Goal: Task Accomplishment & Management: Complete application form

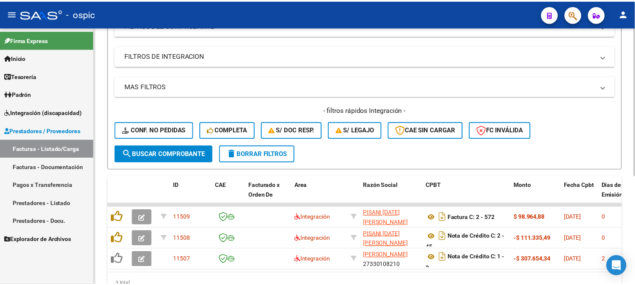
scroll to position [188, 0]
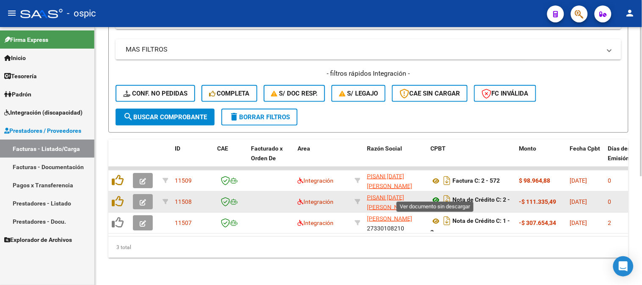
click at [436, 195] on icon at bounding box center [435, 200] width 11 height 10
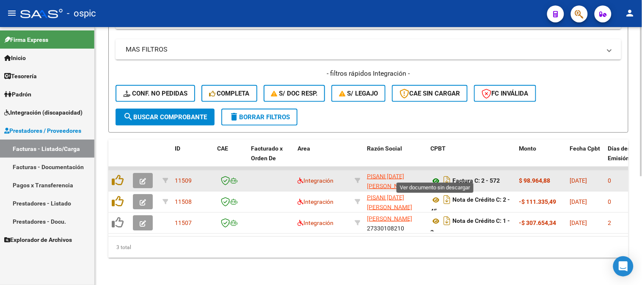
click at [435, 176] on icon at bounding box center [435, 181] width 11 height 10
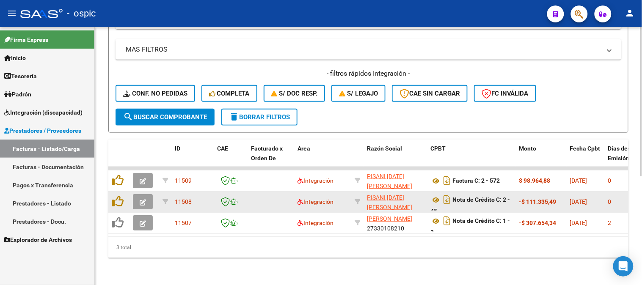
click at [147, 195] on button "button" at bounding box center [143, 201] width 20 height 15
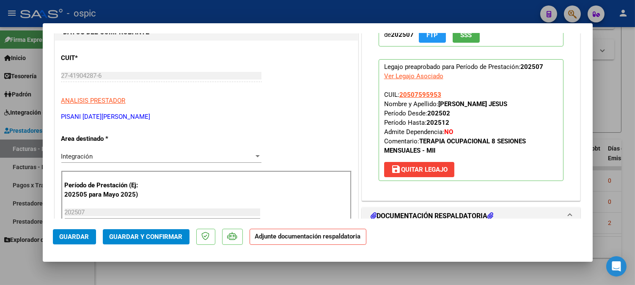
scroll to position [94, 0]
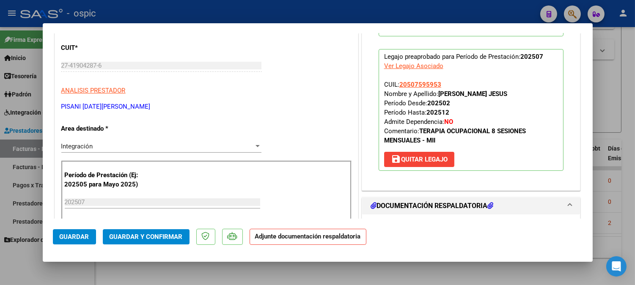
click at [99, 145] on div "Integración" at bounding box center [157, 147] width 192 height 8
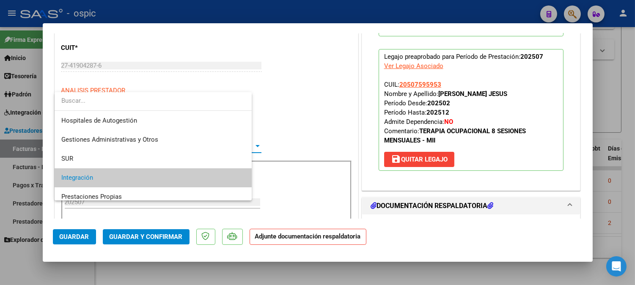
scroll to position [31, 0]
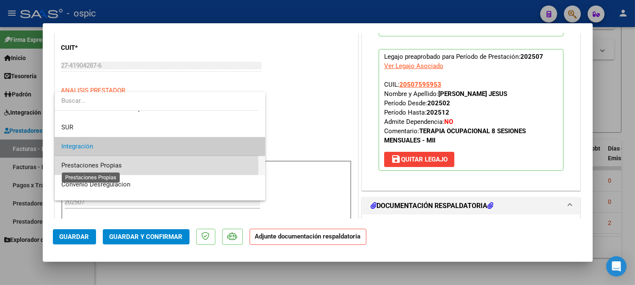
click at [98, 167] on span "Prestaciones Propias" at bounding box center [91, 166] width 60 height 8
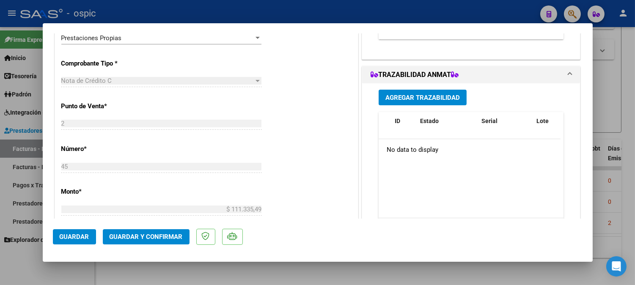
scroll to position [0, 0]
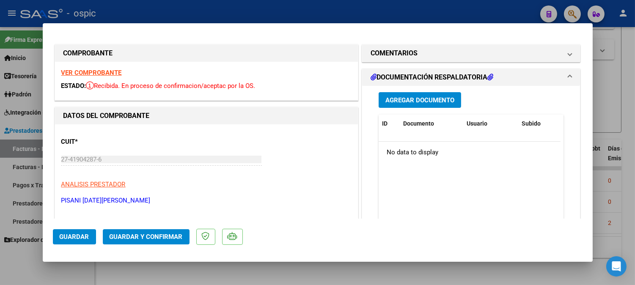
drag, startPoint x: 429, startPoint y: 53, endPoint x: 440, endPoint y: 113, distance: 60.6
click at [429, 55] on mat-panel-title "COMENTARIOS" at bounding box center [465, 53] width 191 height 10
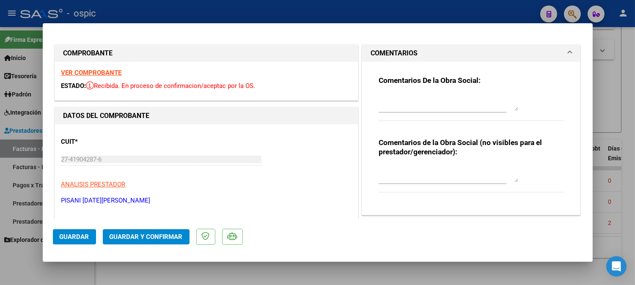
drag, startPoint x: 433, startPoint y: 170, endPoint x: 439, endPoint y: 162, distance: 10.0
click at [437, 166] on textarea at bounding box center [448, 173] width 140 height 17
type textarea "CORRESPONDE A FC 2-571"
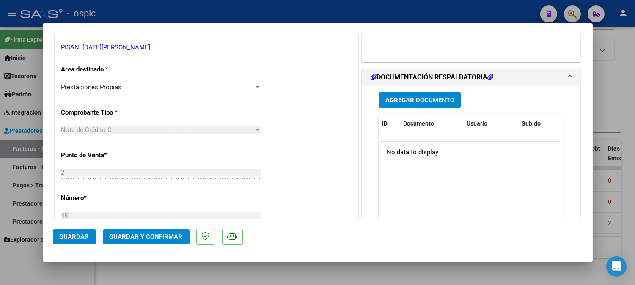
scroll to position [157, 0]
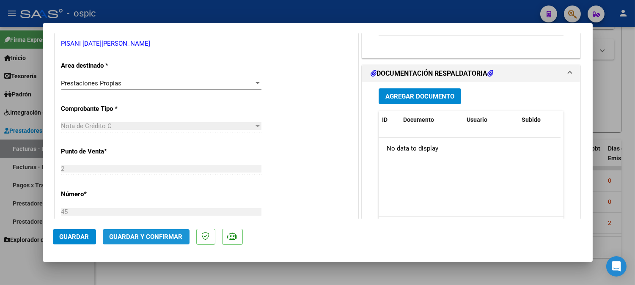
click at [172, 240] on button "Guardar y Confirmar" at bounding box center [146, 236] width 87 height 15
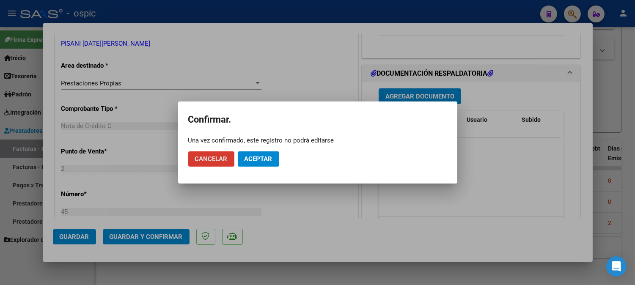
click at [266, 162] on span "Aceptar" at bounding box center [258, 159] width 28 height 8
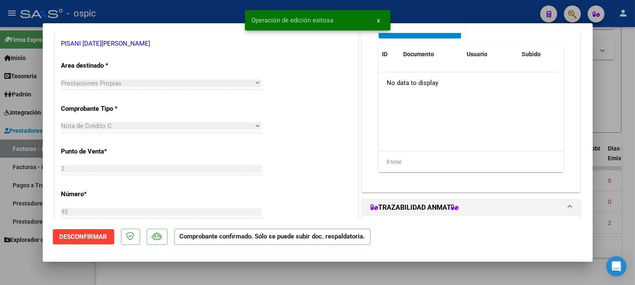
type input "$ 0,00"
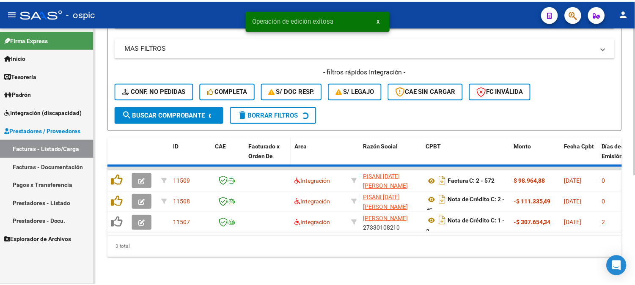
scroll to position [167, 0]
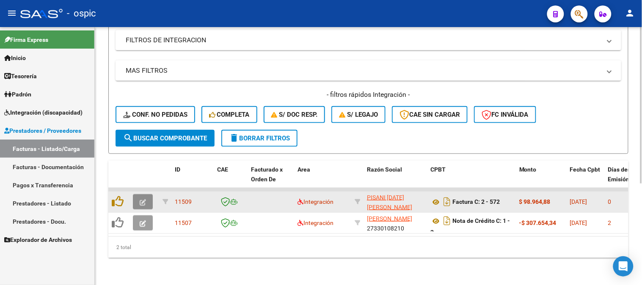
click at [142, 194] on button "button" at bounding box center [143, 201] width 20 height 15
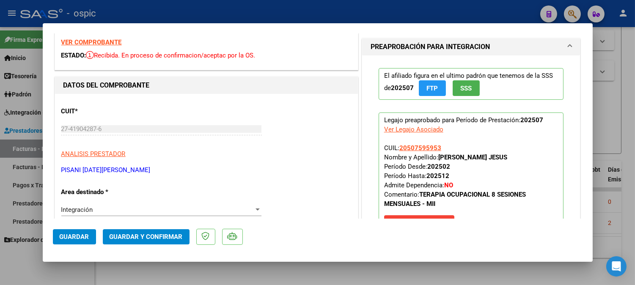
scroll to position [0, 0]
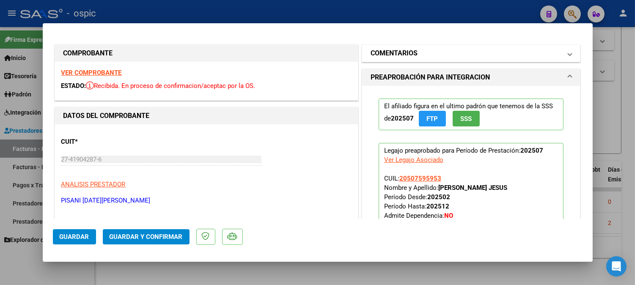
click at [441, 58] on mat-panel-title "COMENTARIOS" at bounding box center [465, 53] width 191 height 10
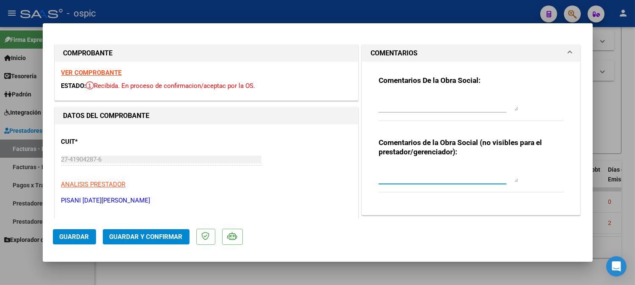
drag, startPoint x: 428, startPoint y: 167, endPoint x: 641, endPoint y: 203, distance: 216.1
click at [469, 171] on textarea at bounding box center [448, 173] width 140 height 17
type textarea "T.O 8 SESIONES"
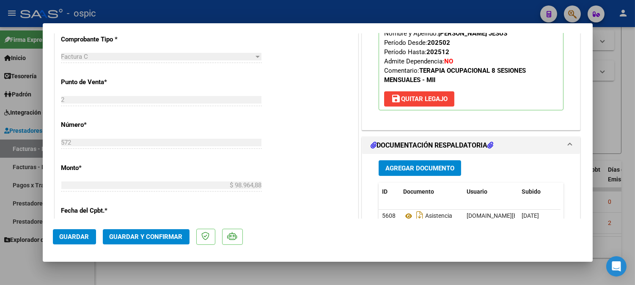
scroll to position [323, 0]
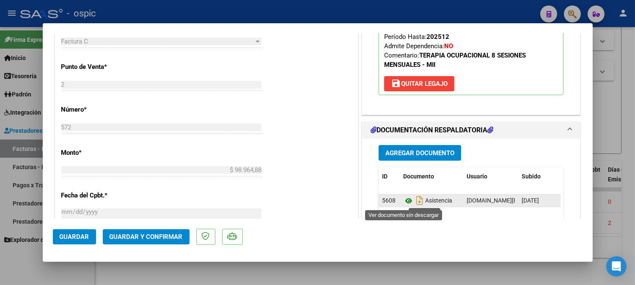
click at [403, 198] on icon at bounding box center [408, 201] width 11 height 10
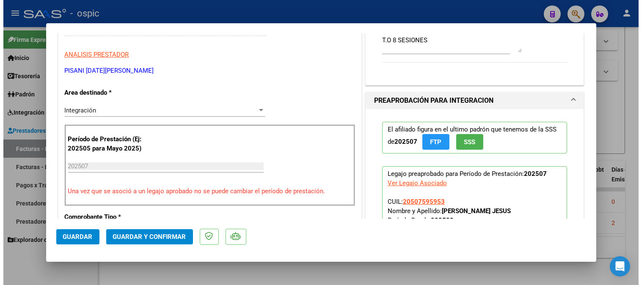
scroll to position [128, 0]
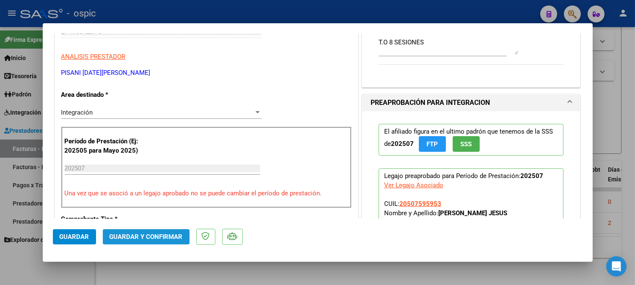
click at [134, 232] on button "Guardar y Confirmar" at bounding box center [146, 236] width 87 height 15
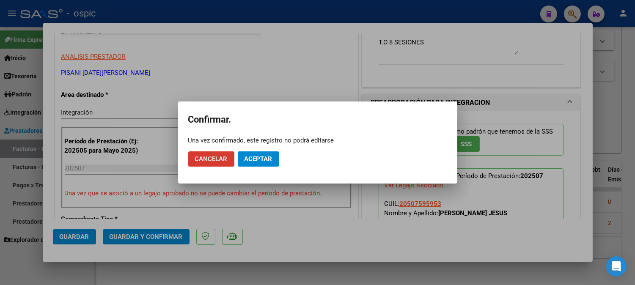
click at [261, 154] on button "Aceptar" at bounding box center [258, 158] width 41 height 15
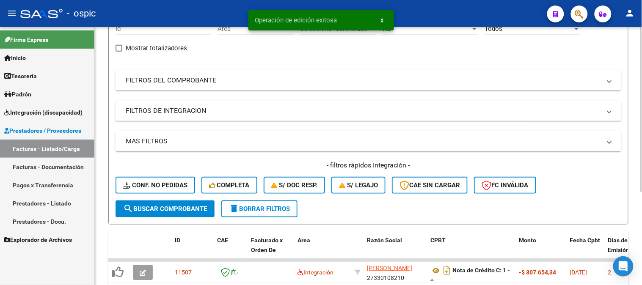
scroll to position [0, 0]
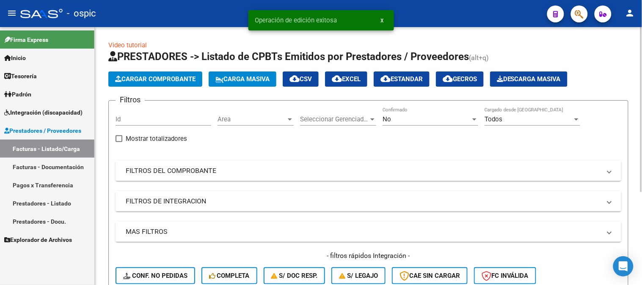
click at [402, 119] on div "No" at bounding box center [426, 119] width 88 height 8
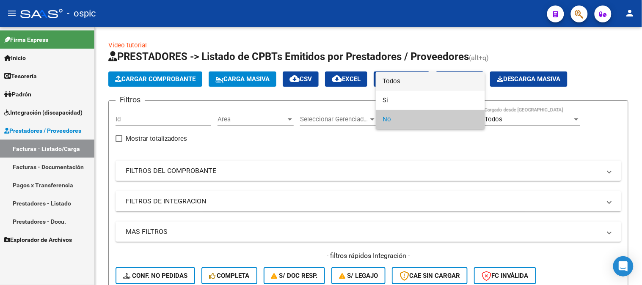
click at [405, 84] on span "Todos" at bounding box center [430, 81] width 96 height 19
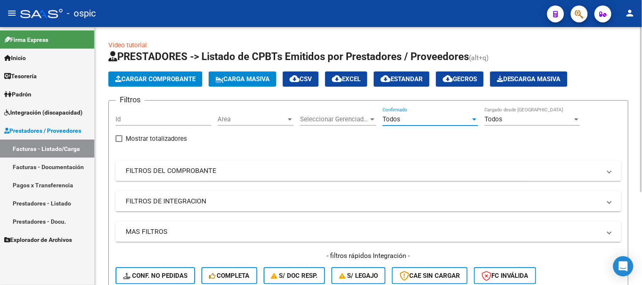
click at [212, 169] on mat-panel-title "FILTROS DEL COMPROBANTE" at bounding box center [363, 170] width 475 height 9
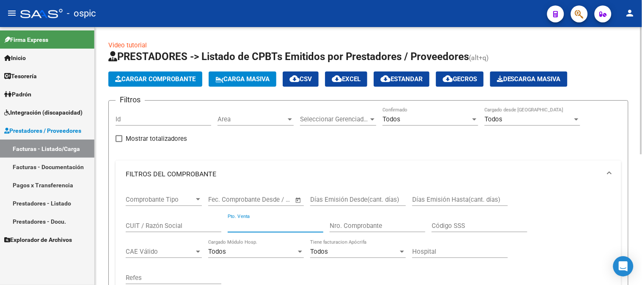
drag, startPoint x: 280, startPoint y: 225, endPoint x: 548, endPoint y: 222, distance: 268.1
click at [280, 224] on input "Pto. Venta" at bounding box center [276, 226] width 96 height 8
type input "2"
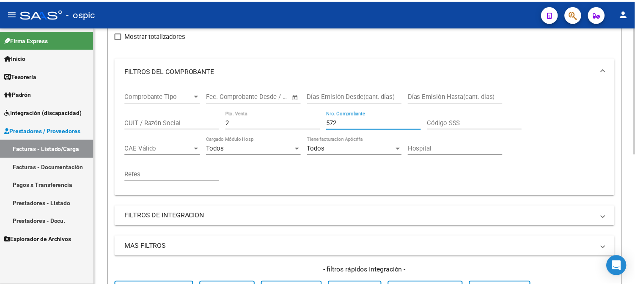
scroll to position [235, 0]
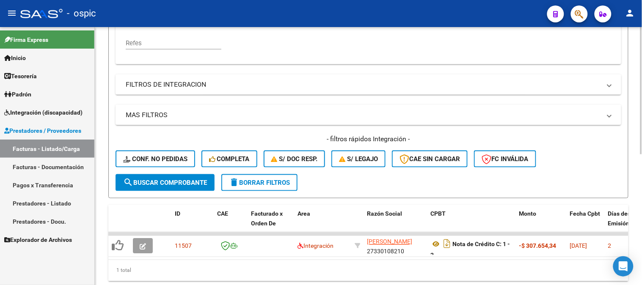
type input "572"
click at [180, 177] on button "search Buscar Comprobante" at bounding box center [164, 182] width 99 height 17
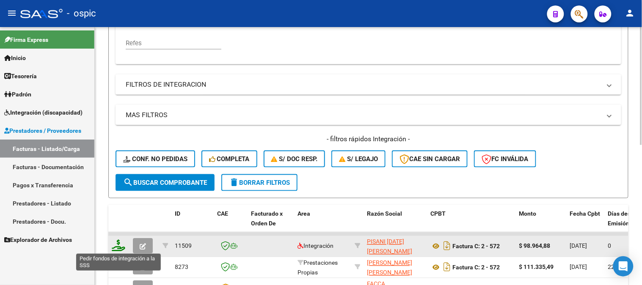
click at [119, 246] on icon at bounding box center [119, 246] width 14 height 12
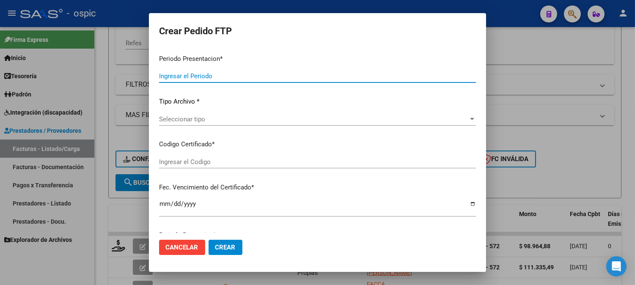
type input "202508"
type input "202507"
type input "$ 98.964,88"
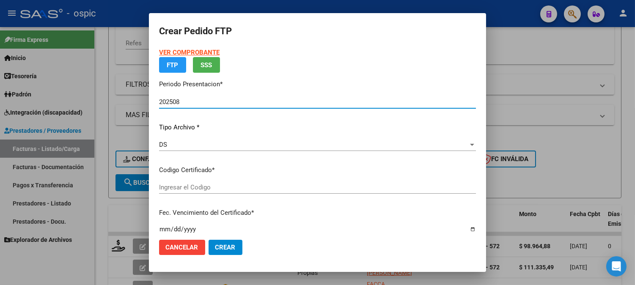
type input "7488146188"
type input "[DATE]"
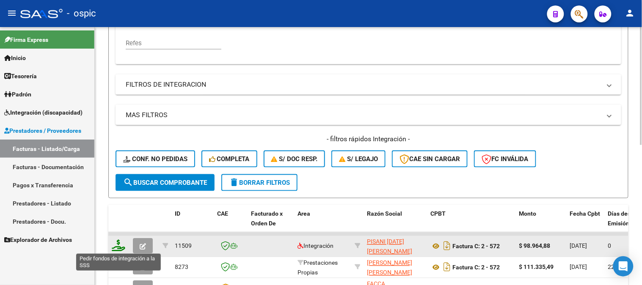
click at [117, 246] on icon at bounding box center [119, 246] width 14 height 12
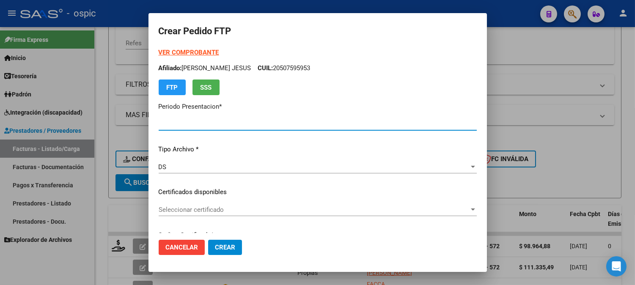
type input "202508"
type input "202507"
type input "$ 98.964,88"
type input "7488146188"
type input "[DATE]"
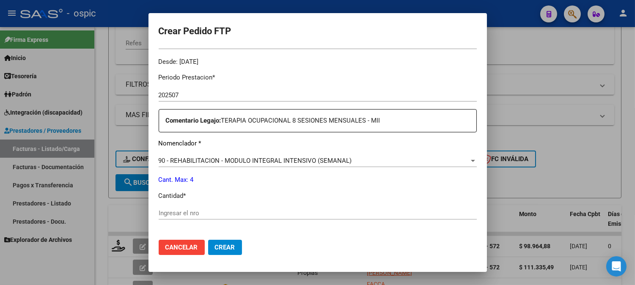
scroll to position [267, 0]
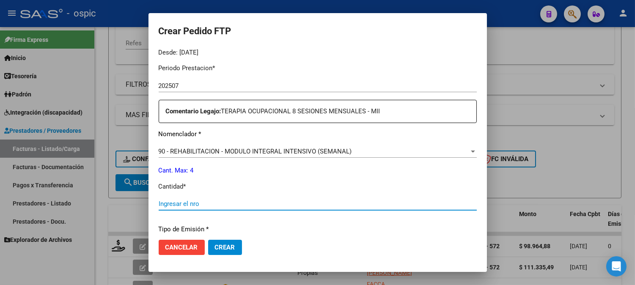
drag, startPoint x: 337, startPoint y: 202, endPoint x: 641, endPoint y: 200, distance: 304.1
click at [337, 202] on input "Ingresar el nro" at bounding box center [318, 204] width 318 height 8
type input "4"
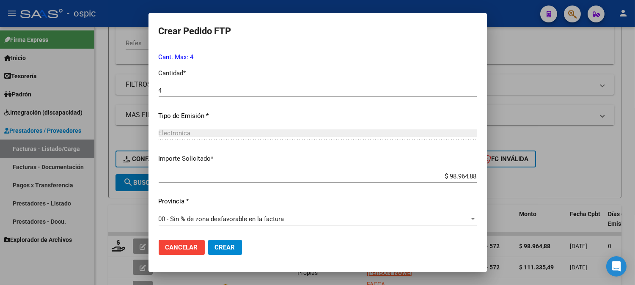
drag, startPoint x: 230, startPoint y: 247, endPoint x: 479, endPoint y: 192, distance: 255.7
click at [230, 247] on span "Crear" at bounding box center [225, 248] width 20 height 8
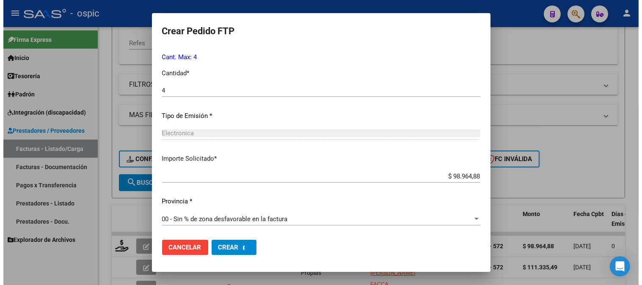
scroll to position [0, 0]
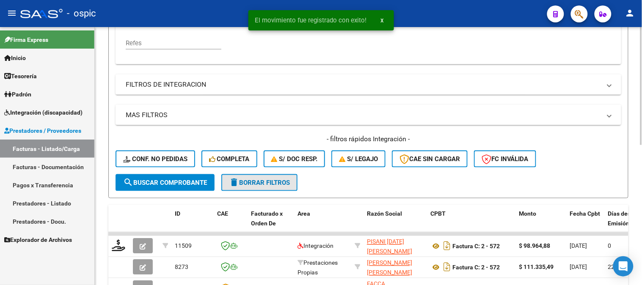
click at [284, 184] on span "delete Borrar Filtros" at bounding box center [259, 183] width 61 height 8
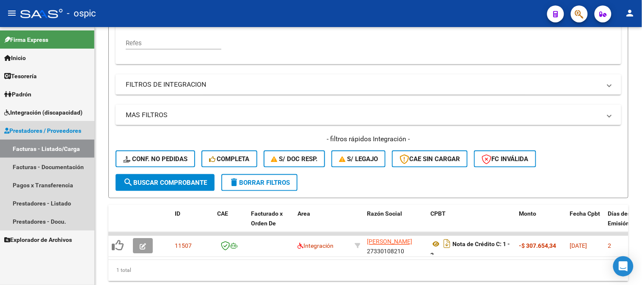
click at [32, 125] on link "Prestadores / Proveedores" at bounding box center [47, 130] width 94 height 18
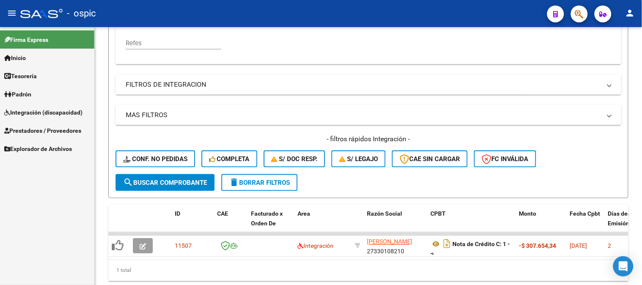
click at [35, 113] on span "Integración (discapacidad)" at bounding box center [43, 112] width 78 height 9
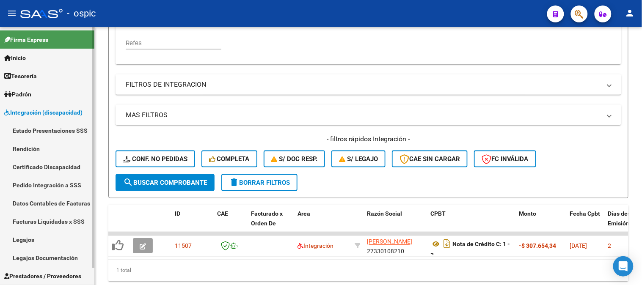
click at [49, 184] on link "Pedido Integración a SSS" at bounding box center [47, 185] width 94 height 18
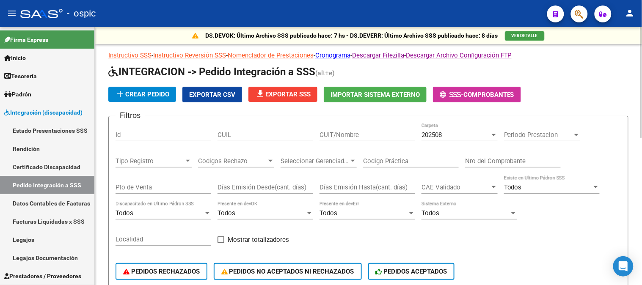
click at [433, 130] on div "202508 Carpeta" at bounding box center [459, 132] width 76 height 18
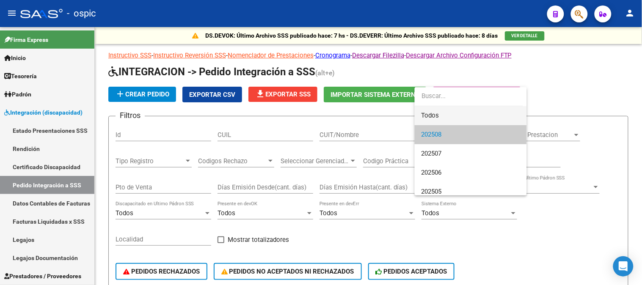
click at [441, 113] on span "Todos" at bounding box center [470, 115] width 99 height 19
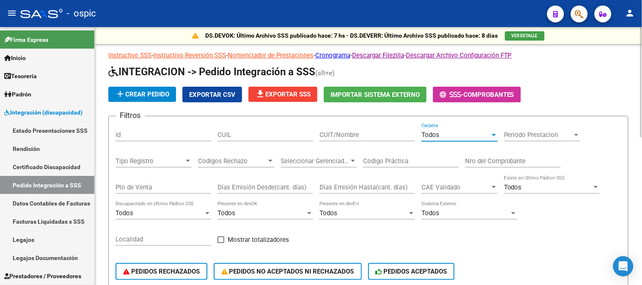
click at [341, 137] on input "CUIT/Nombre" at bounding box center [367, 135] width 96 height 8
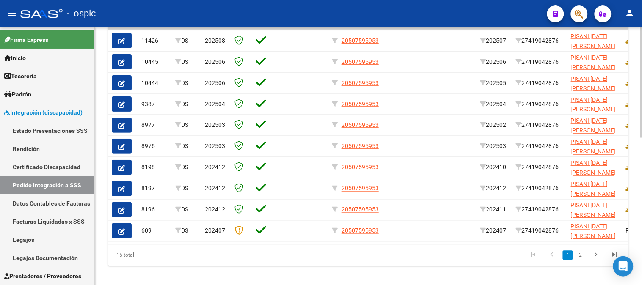
scroll to position [310, 0]
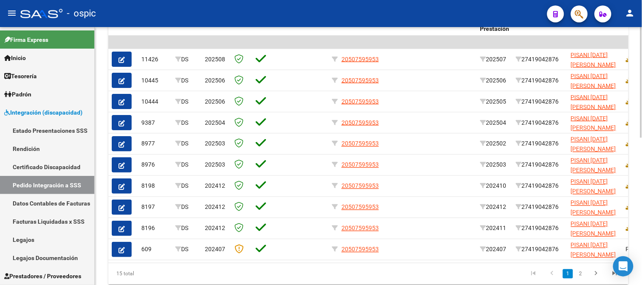
click at [640, 185] on div at bounding box center [641, 218] width 2 height 111
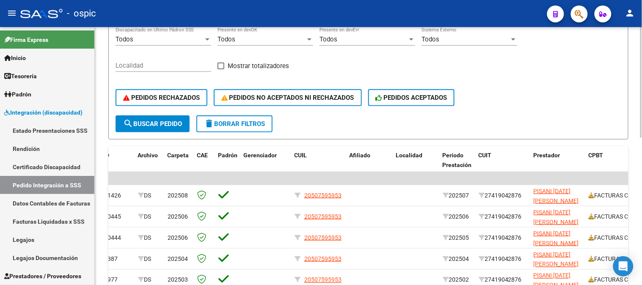
scroll to position [169, 0]
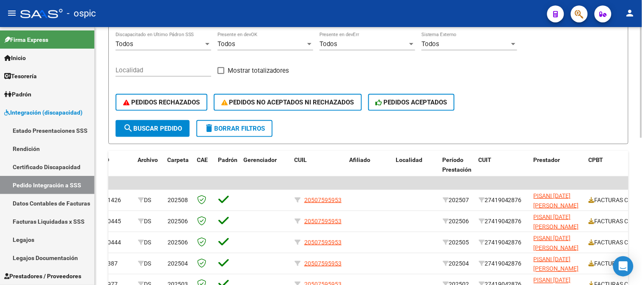
type input "PISANI"
click at [244, 127] on span "delete Borrar Filtros" at bounding box center [234, 129] width 61 height 8
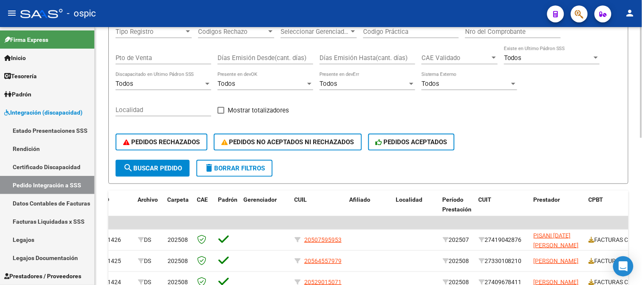
scroll to position [75, 0]
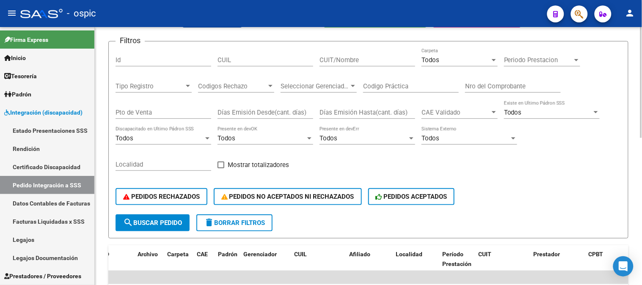
click at [446, 55] on div "Todos Carpeta" at bounding box center [459, 57] width 76 height 18
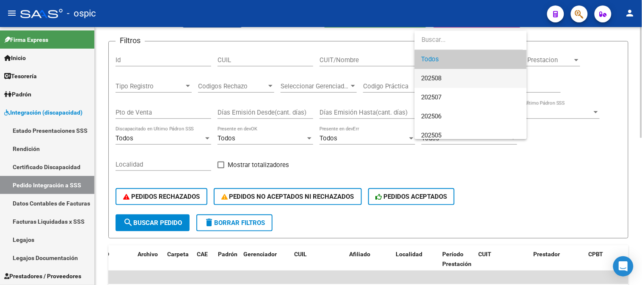
click at [445, 79] on span "202508" at bounding box center [470, 78] width 99 height 19
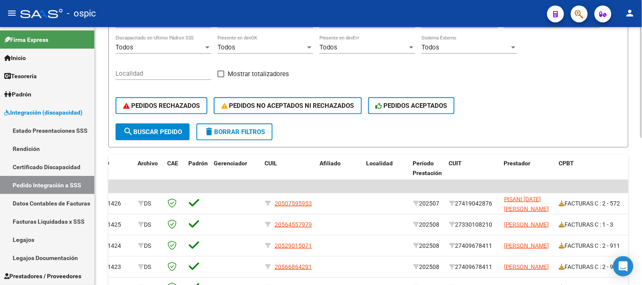
scroll to position [188, 0]
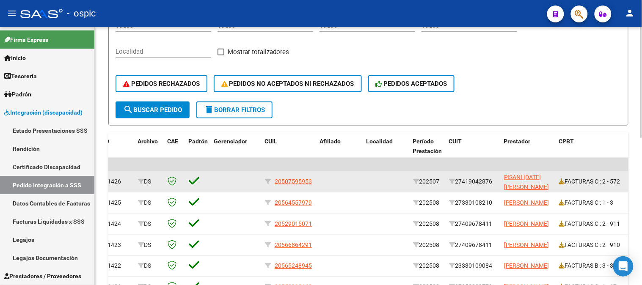
click at [440, 179] on div "202507" at bounding box center [427, 182] width 29 height 10
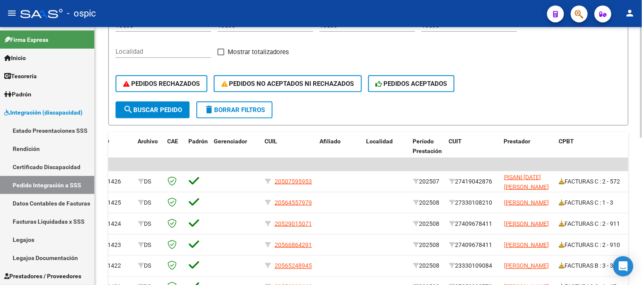
click at [480, 89] on div "PEDIDOS RECHAZADOS PEDIDOS NO ACEPTADOS NI RECHAZADOS PEDIDOS ACEPTADOS" at bounding box center [367, 84] width 505 height 36
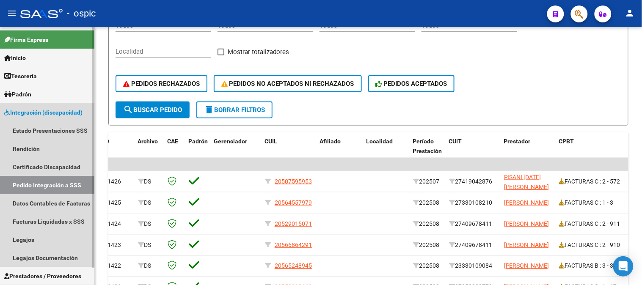
click at [39, 111] on span "Integración (discapacidad)" at bounding box center [43, 112] width 78 height 9
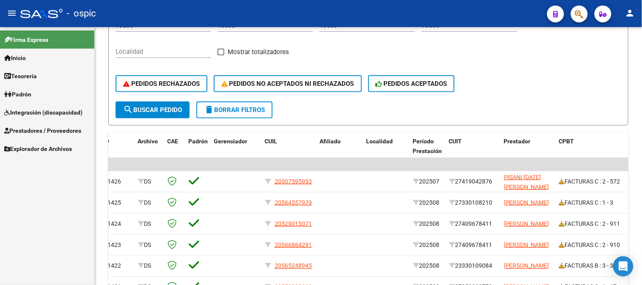
click at [0, 103] on link "Integración (discapacidad)" at bounding box center [47, 112] width 94 height 18
